Goal: Task Accomplishment & Management: Manage account settings

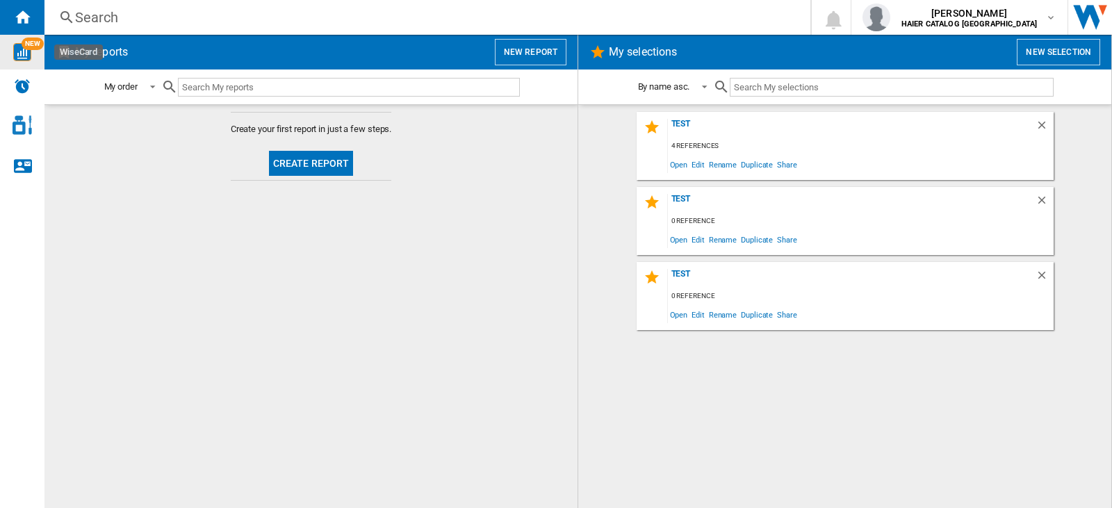
click at [27, 56] on img "WiseCard" at bounding box center [22, 52] width 18 height 18
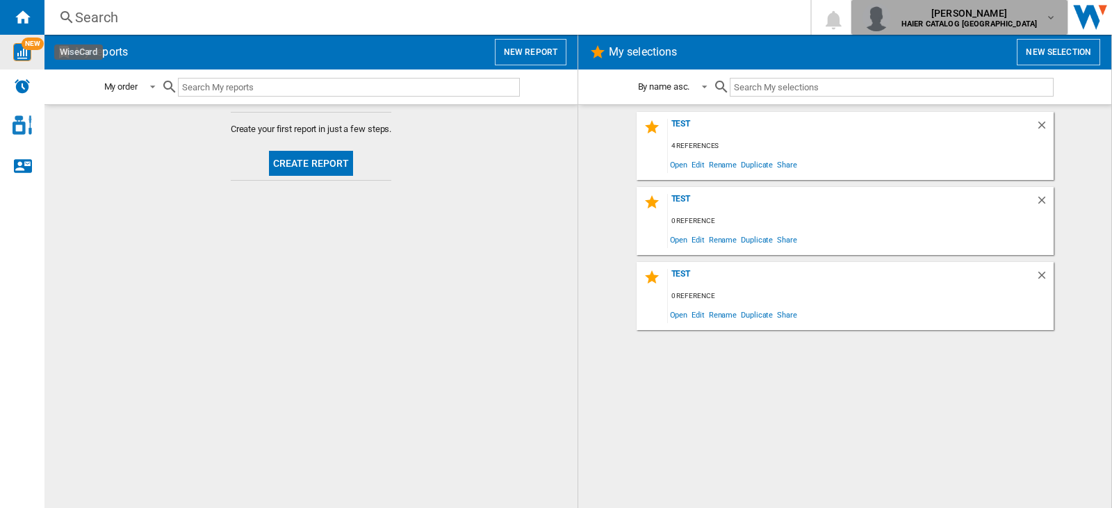
click at [1027, 22] on span "HAIER CATALOG UK" at bounding box center [969, 24] width 136 height 8
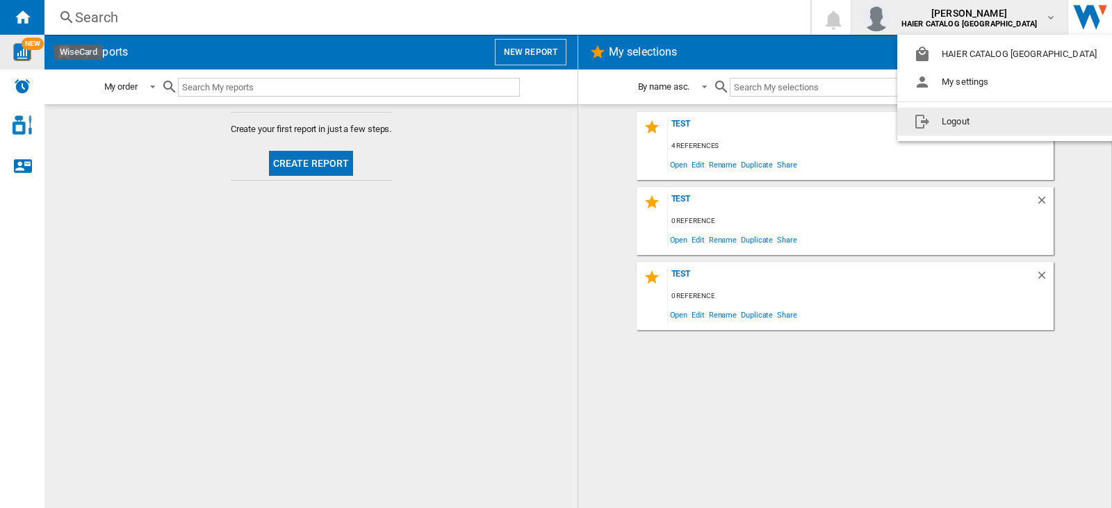
click at [967, 117] on button "Logout" at bounding box center [1008, 122] width 222 height 28
